Goal: Task Accomplishment & Management: Use online tool/utility

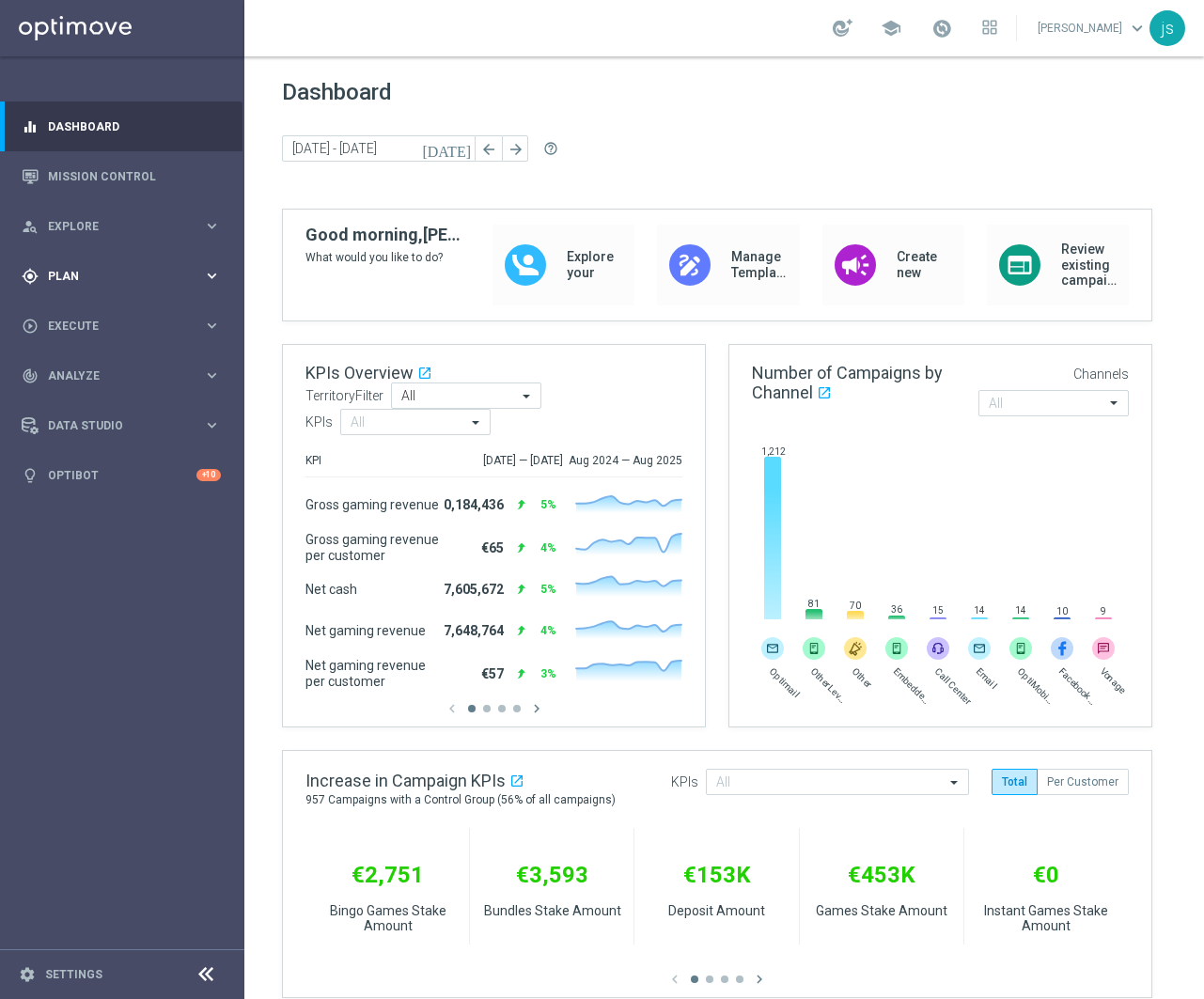
click at [47, 284] on div "gps_fixed Plan" at bounding box center [112, 276] width 181 height 17
drag, startPoint x: 48, startPoint y: 507, endPoint x: 66, endPoint y: 500, distance: 19.3
click at [48, 508] on div "play_circle_outline Execute keyboard_arrow_right" at bounding box center [121, 495] width 243 height 50
click at [127, 361] on link "Campaign Builder" at bounding box center [122, 365] width 147 height 15
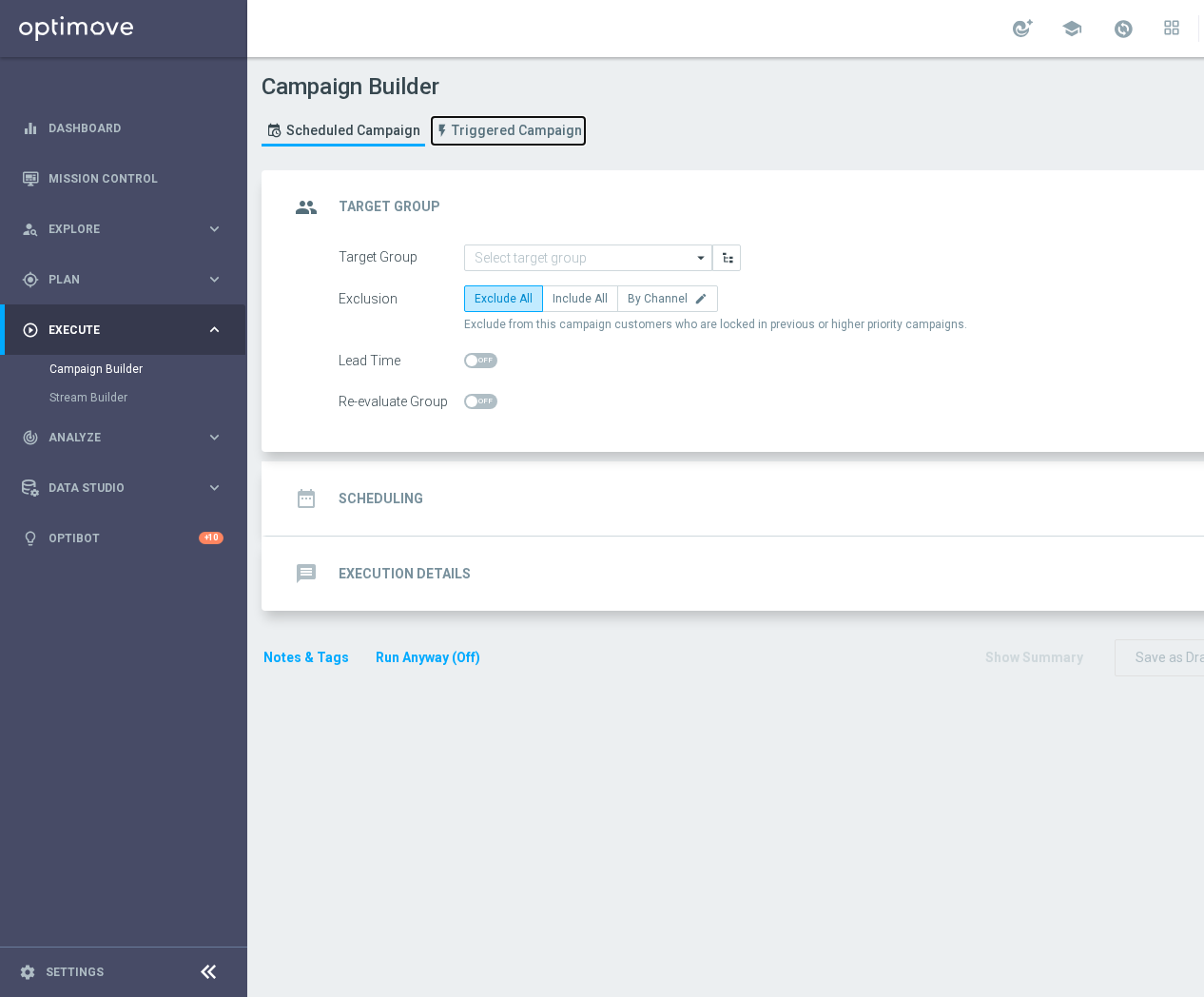
click at [529, 143] on link "Triggered Campaign" at bounding box center [508, 131] width 157 height 31
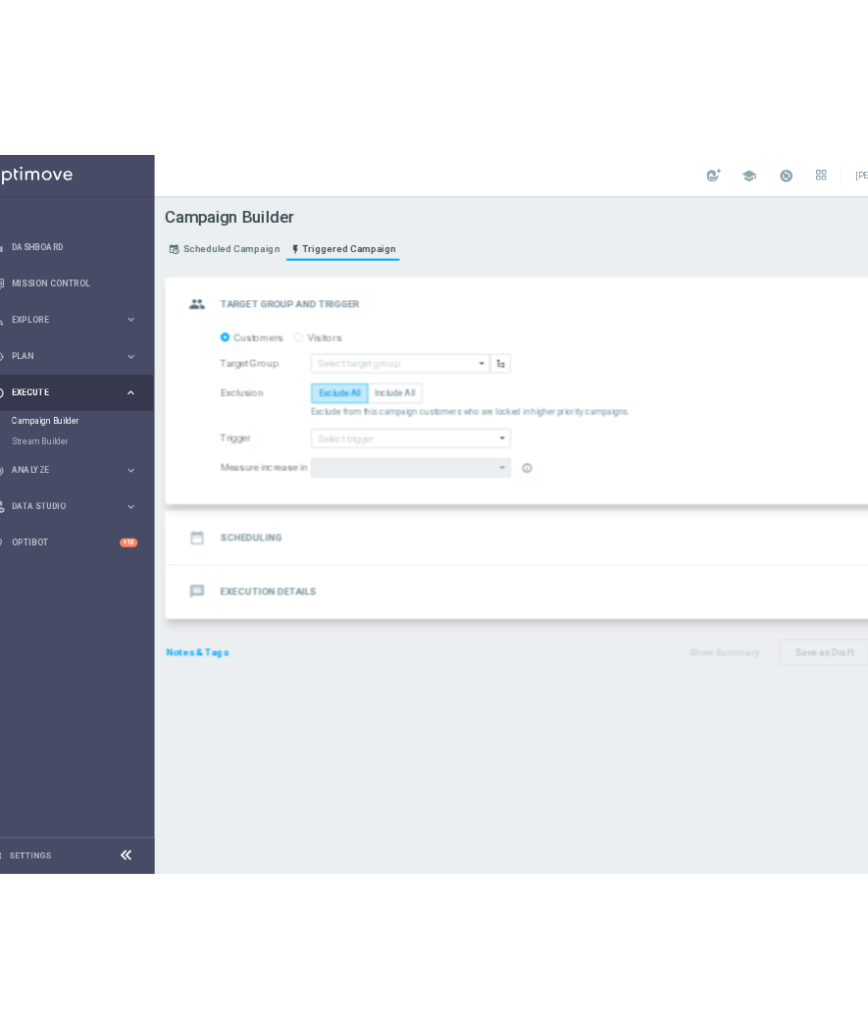
scroll to position [0, 37]
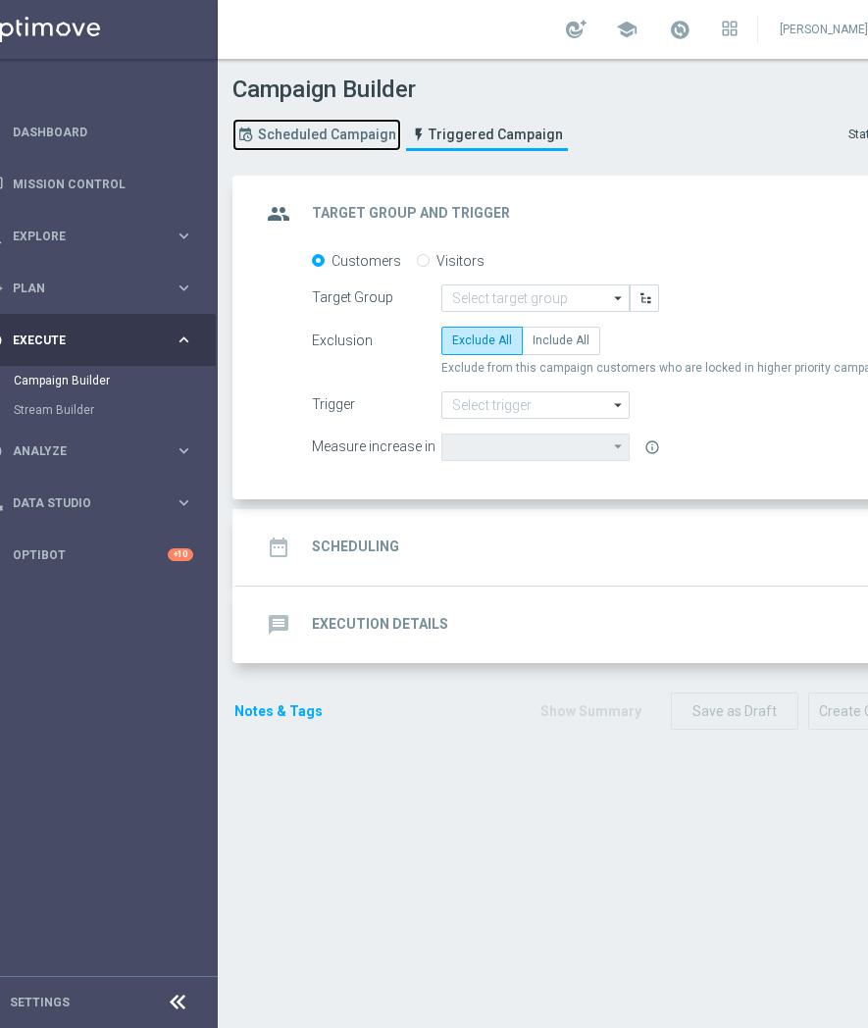
click at [335, 134] on span "Scheduled Campaign" at bounding box center [327, 134] width 138 height 17
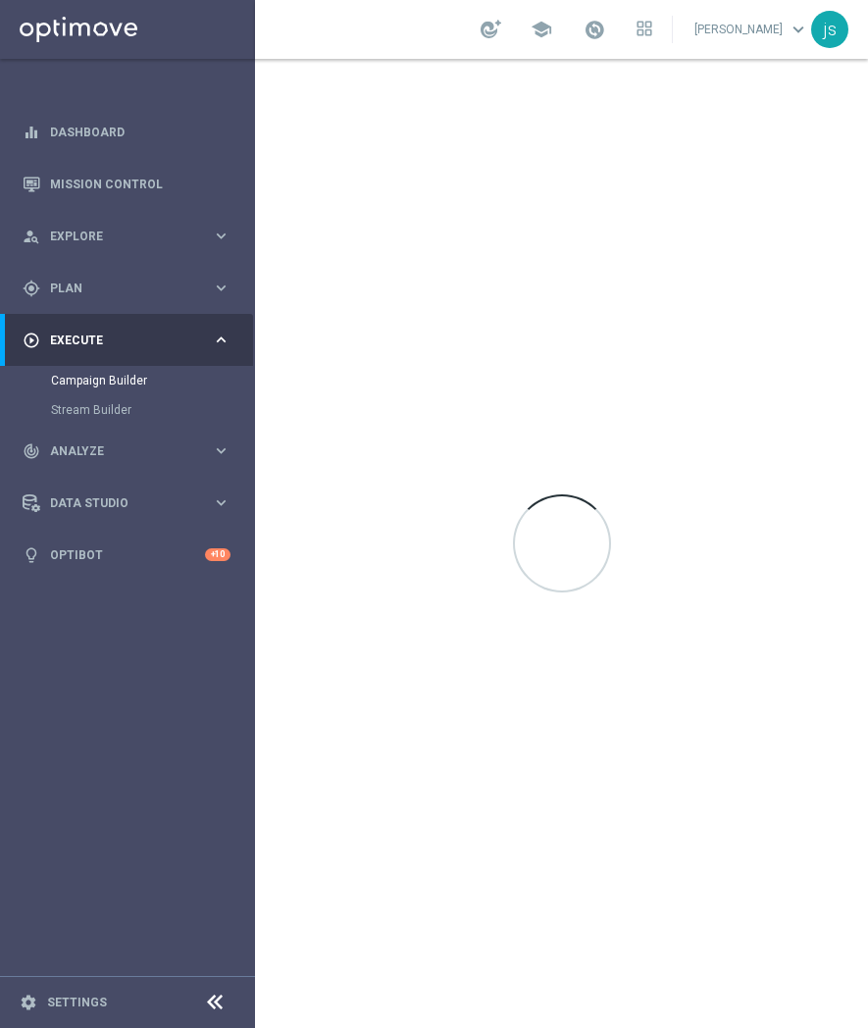
scroll to position [0, 0]
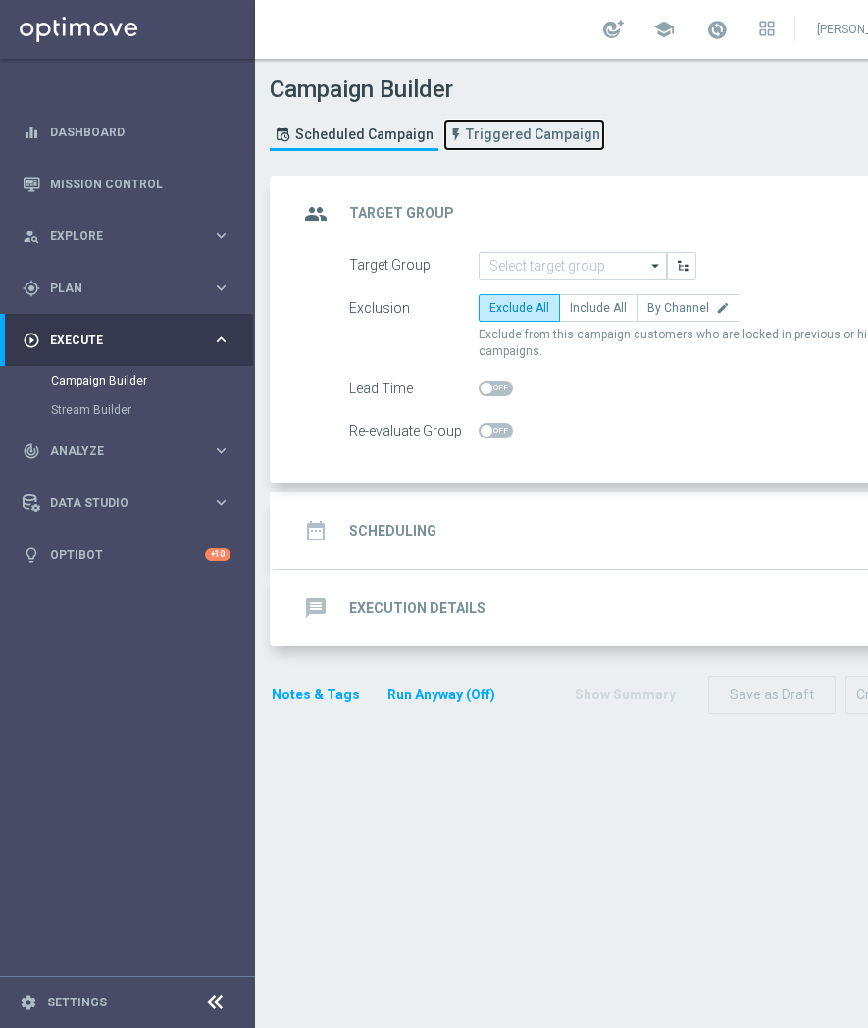
click at [550, 128] on span "Triggered Campaign" at bounding box center [533, 134] width 134 height 17
